Goal: Check status: Check status

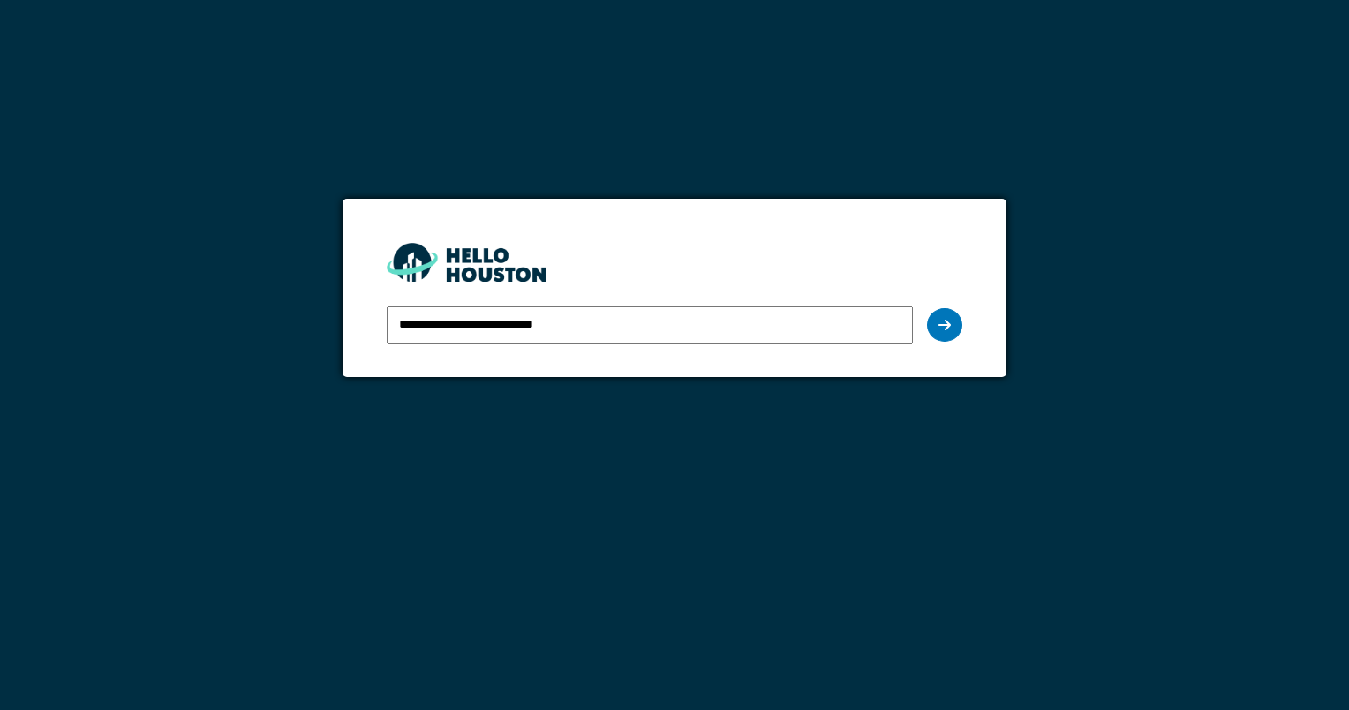
click at [952, 331] on div at bounding box center [944, 325] width 35 height 34
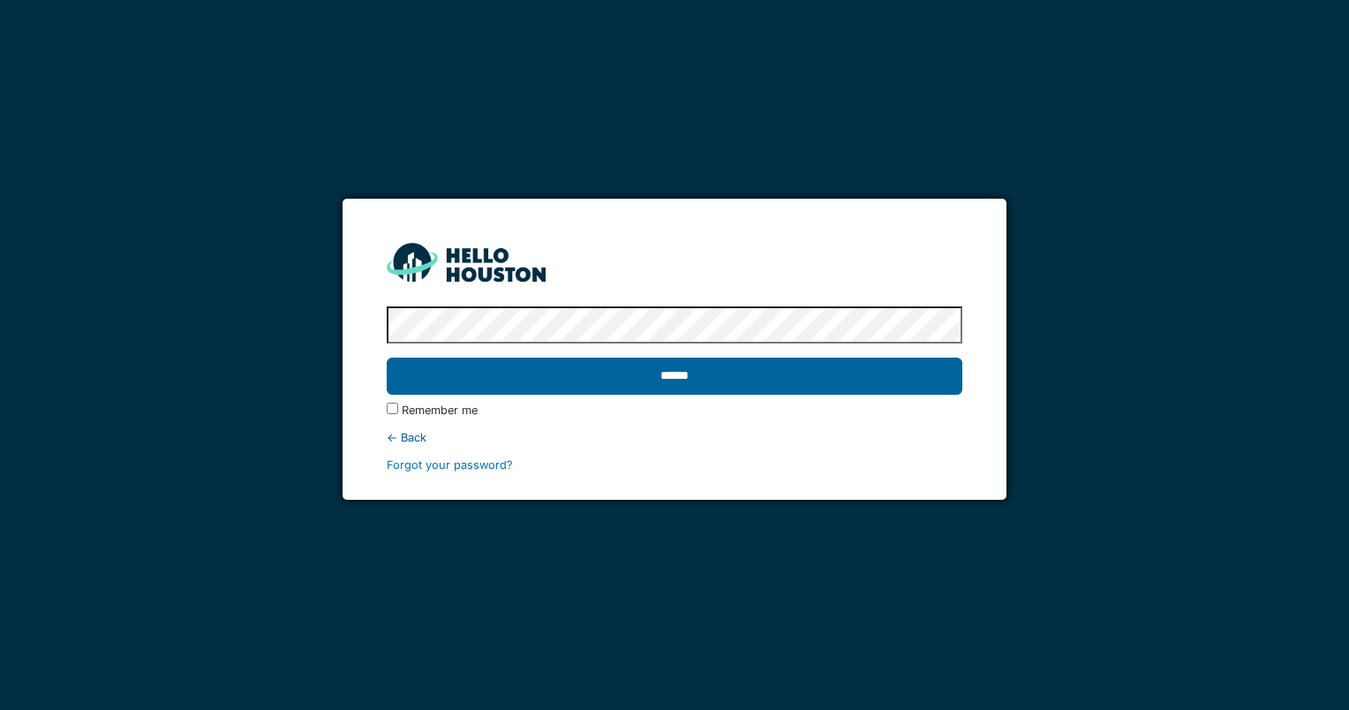
click at [675, 374] on input "******" at bounding box center [674, 376] width 575 height 37
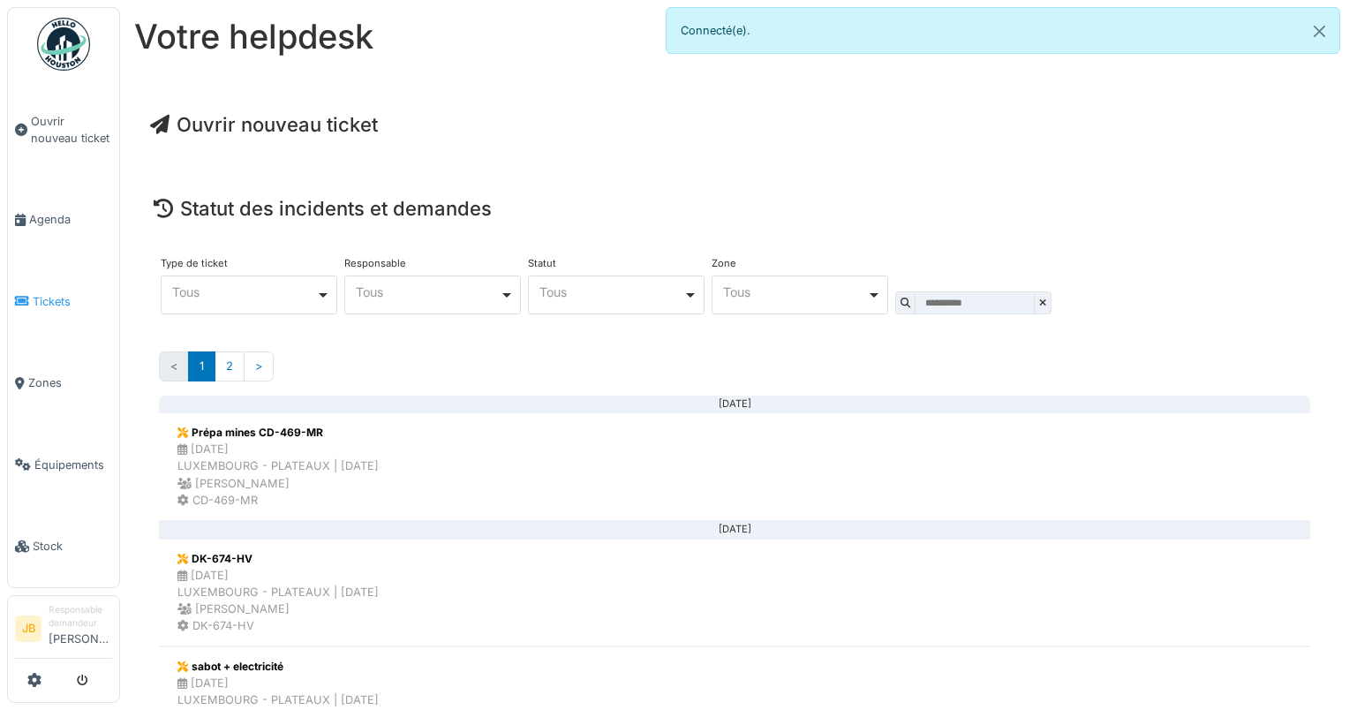
click at [44, 293] on span "Tickets" at bounding box center [72, 301] width 79 height 17
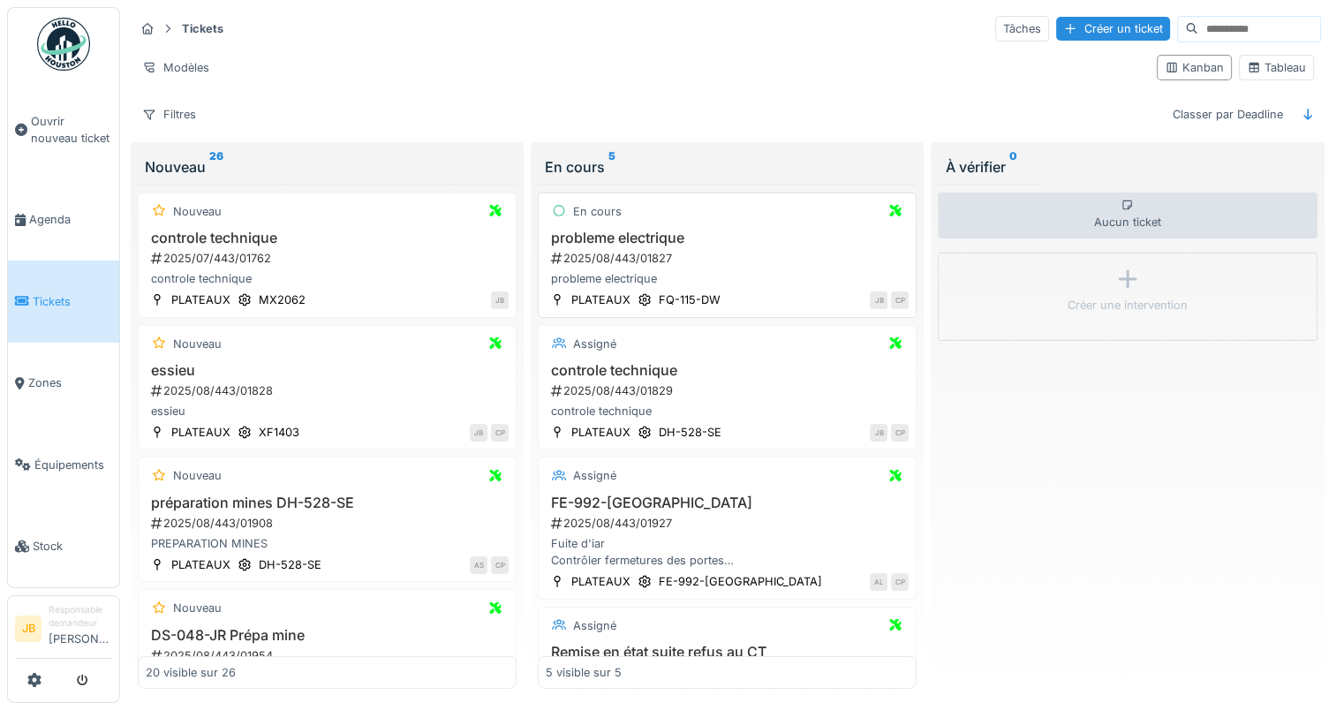
click at [722, 260] on div "2025/08/443/01827" at bounding box center [728, 258] width 359 height 17
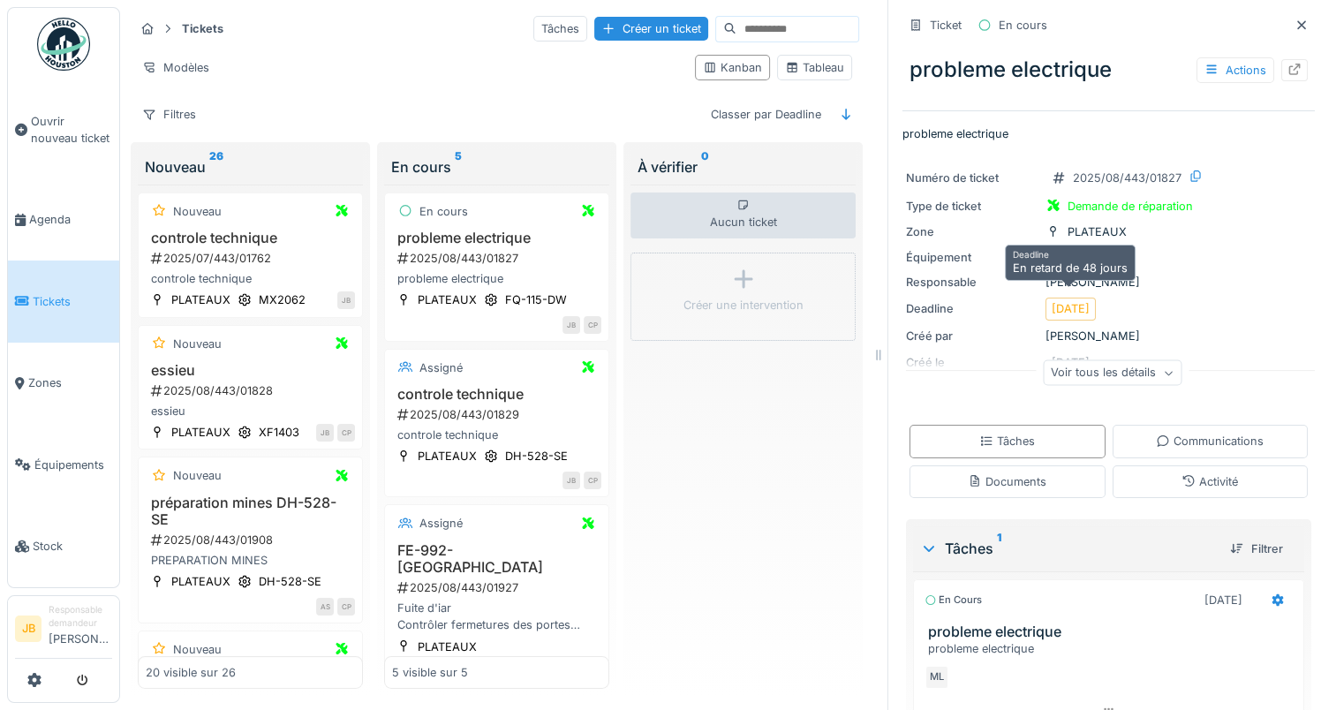
scroll to position [73, 0]
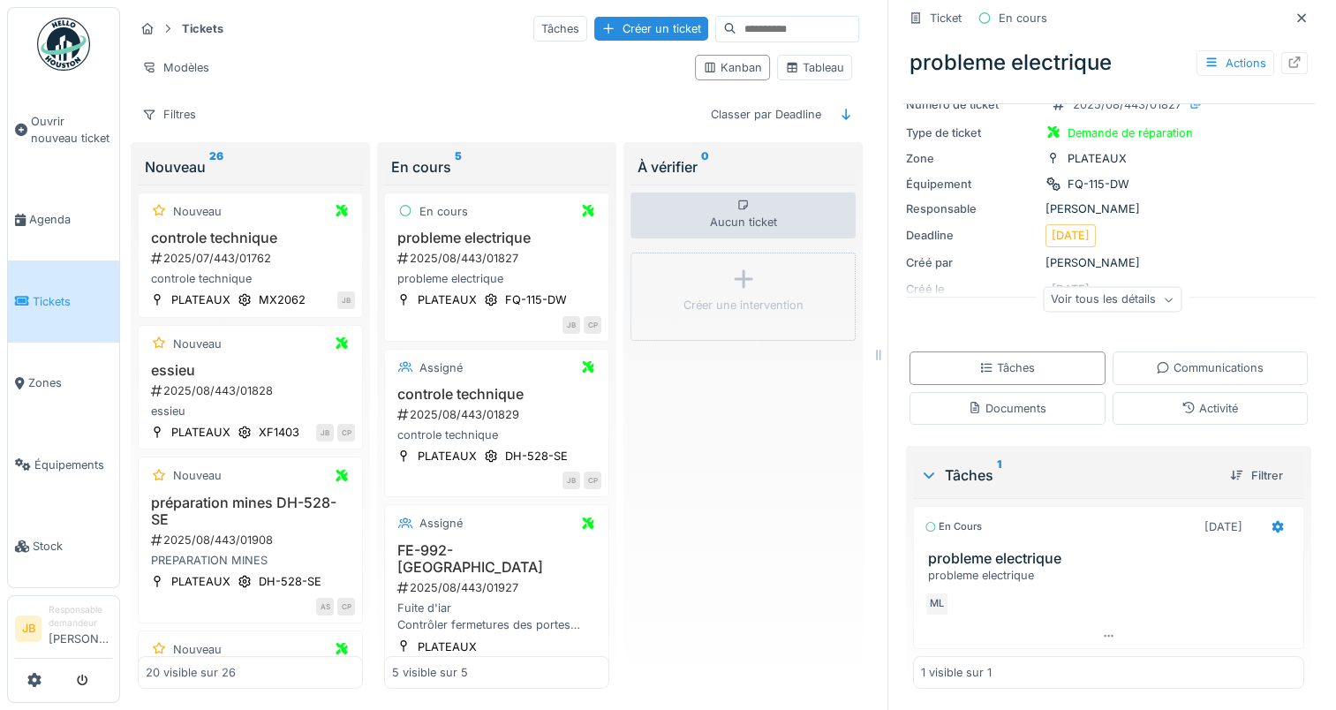
click at [1102, 287] on div "Voir tous les détails" at bounding box center [1112, 300] width 139 height 26
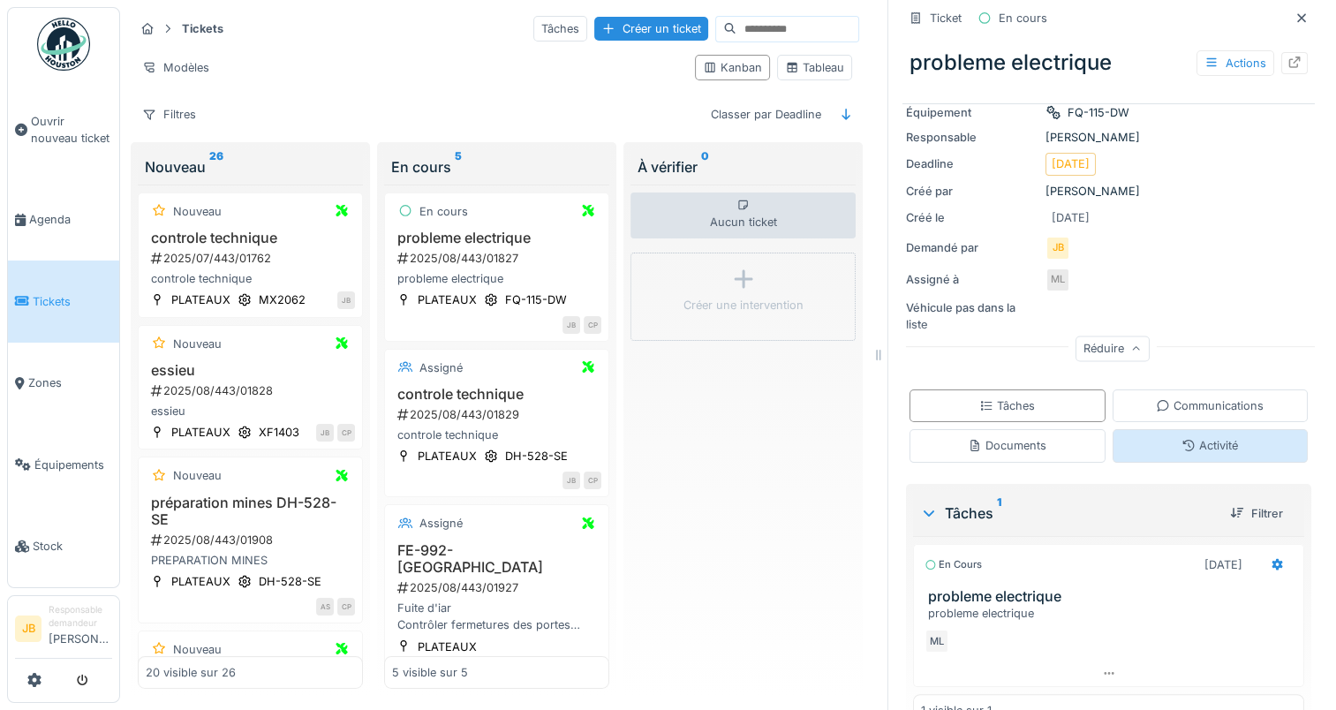
scroll to position [178, 0]
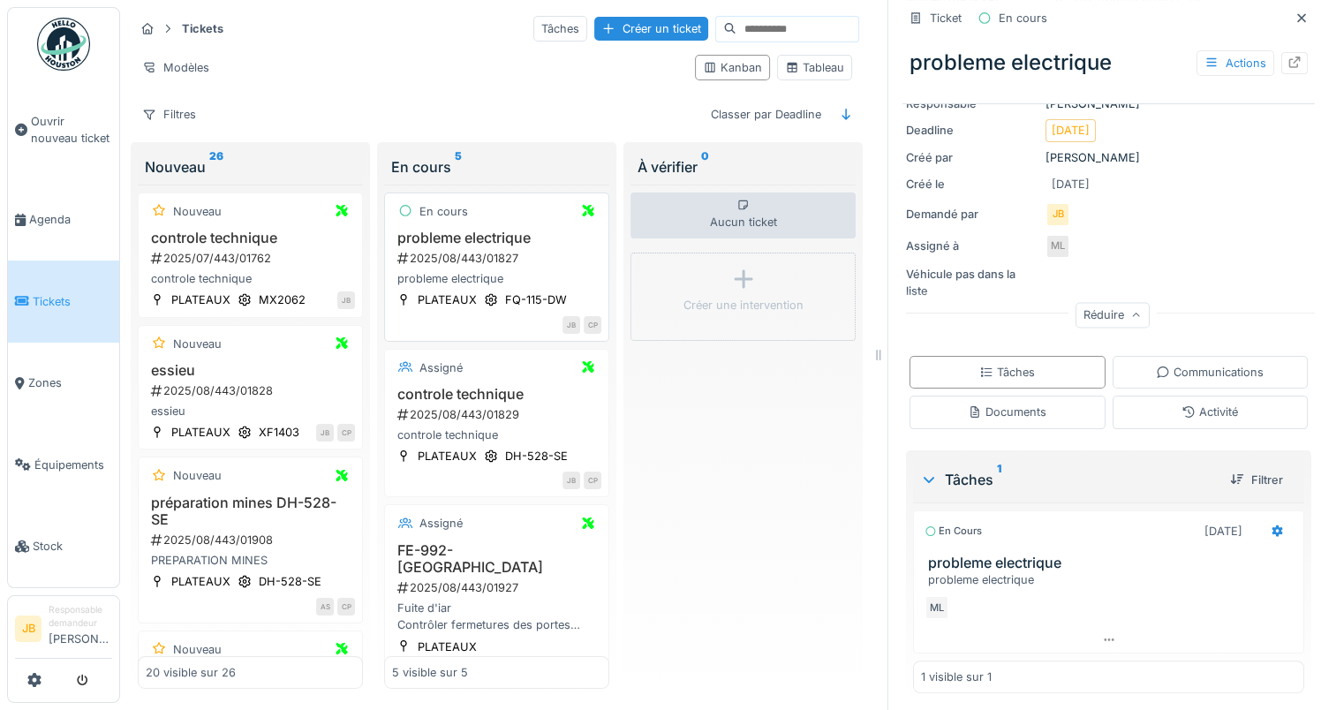
click at [452, 250] on div "2025/08/443/01827" at bounding box center [499, 258] width 206 height 17
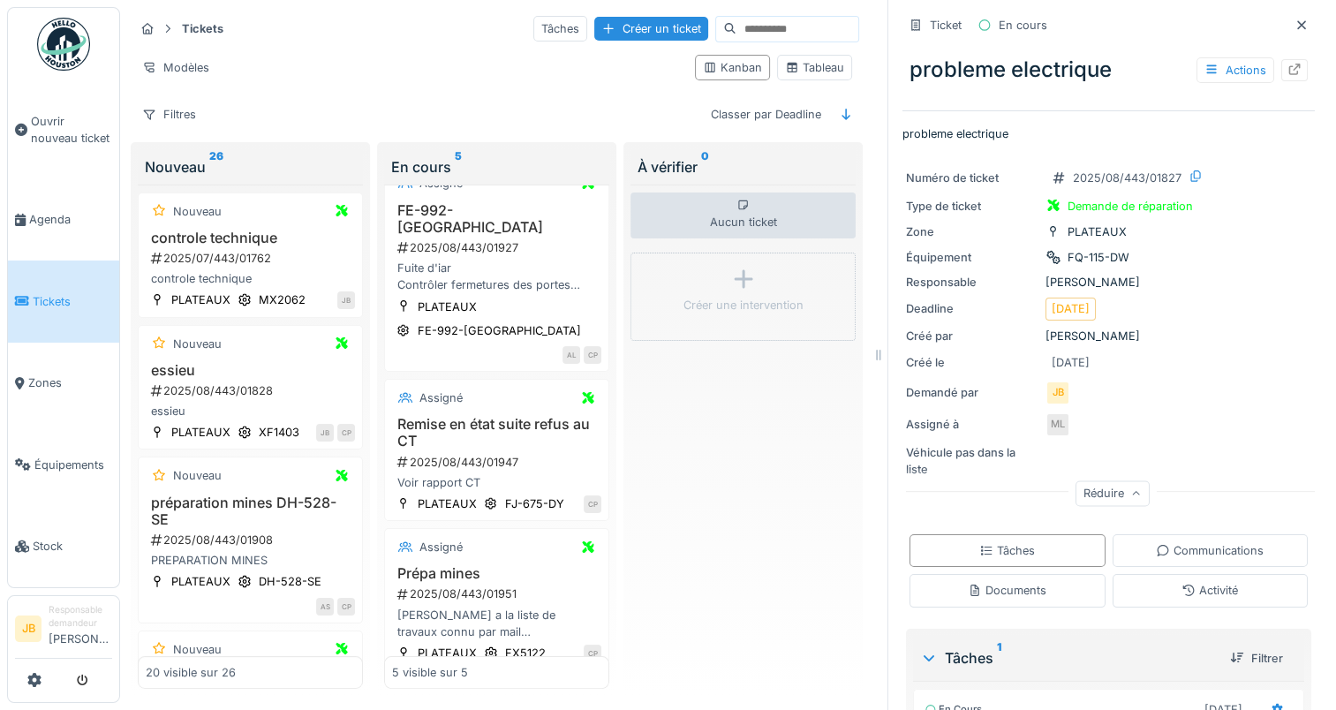
scroll to position [0, 0]
